Goal: Navigation & Orientation: Find specific page/section

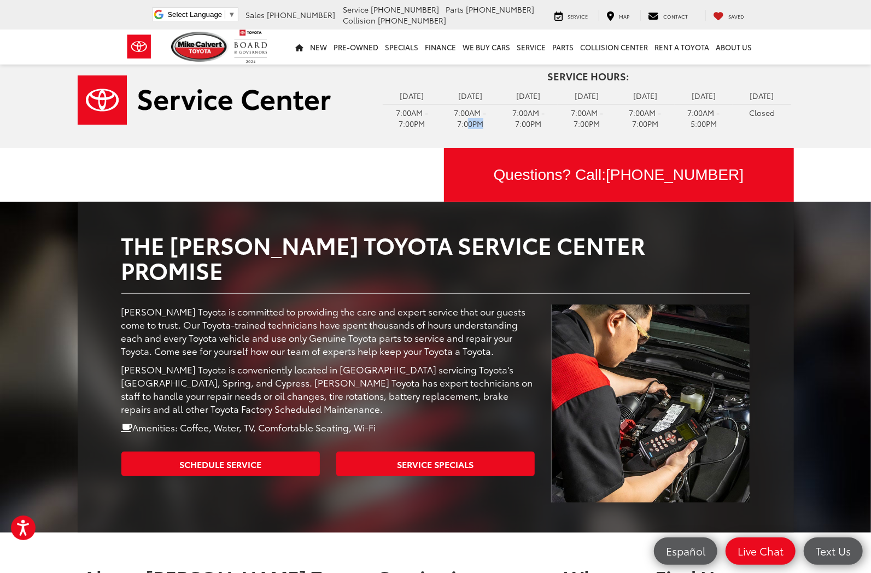
drag, startPoint x: 475, startPoint y: 124, endPoint x: 481, endPoint y: 125, distance: 6.1
click at [481, 125] on td "7:00AM - 7:00PM" at bounding box center [470, 118] width 59 height 28
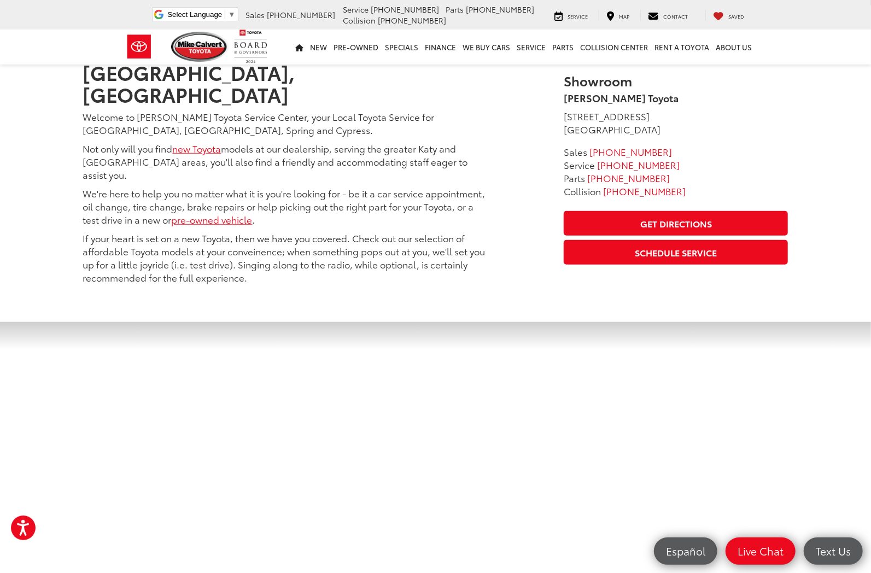
scroll to position [394, 0]
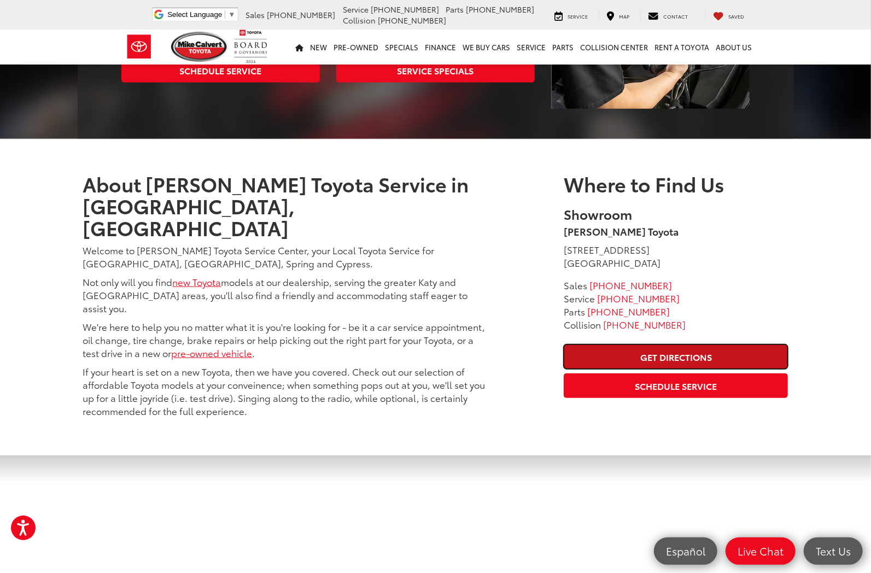
drag, startPoint x: 664, startPoint y: 331, endPoint x: 497, endPoint y: 0, distance: 371.0
click at [664, 344] on link "Get Directions" at bounding box center [676, 356] width 224 height 25
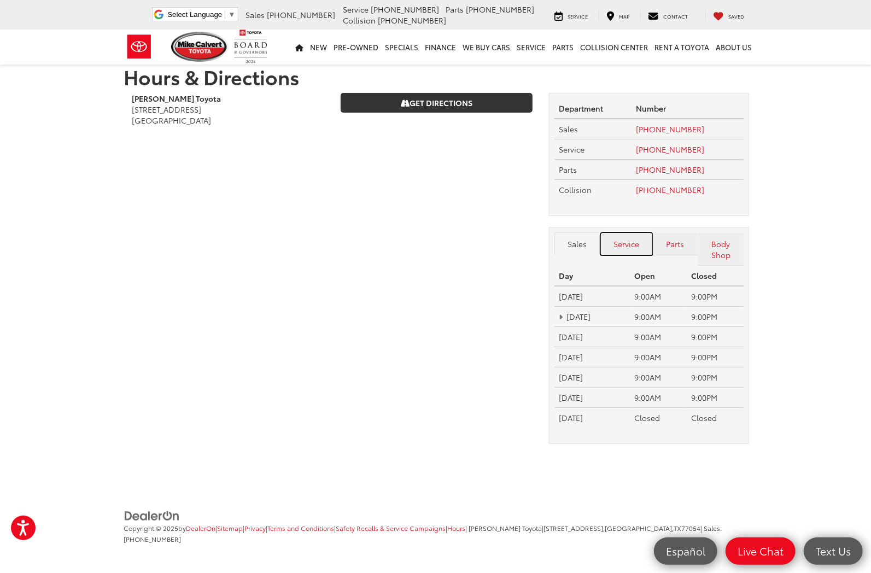
click at [624, 242] on link "Service" at bounding box center [626, 243] width 52 height 23
